Goal: Task Accomplishment & Management: Use online tool/utility

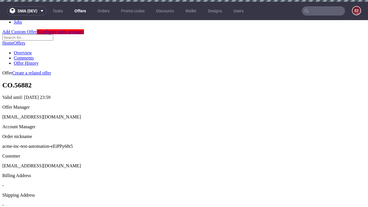
scroll to position [2, 0]
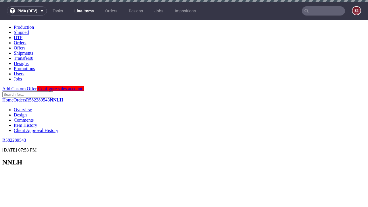
scroll to position [520, 0]
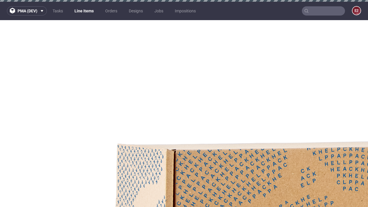
select select "accepted"
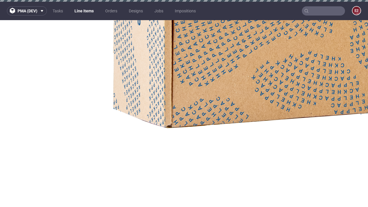
select select "received"
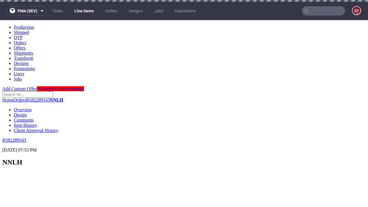
scroll to position [933, 0]
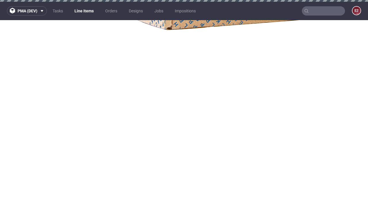
select select "accepted_dtp_issue_reprint"
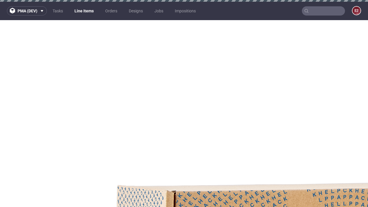
scroll to position [978, 0]
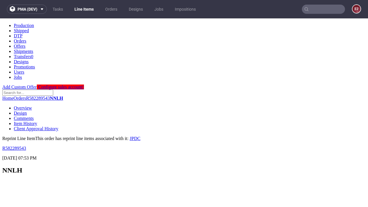
scroll to position [0, 0]
